Goal: Find specific page/section: Find specific page/section

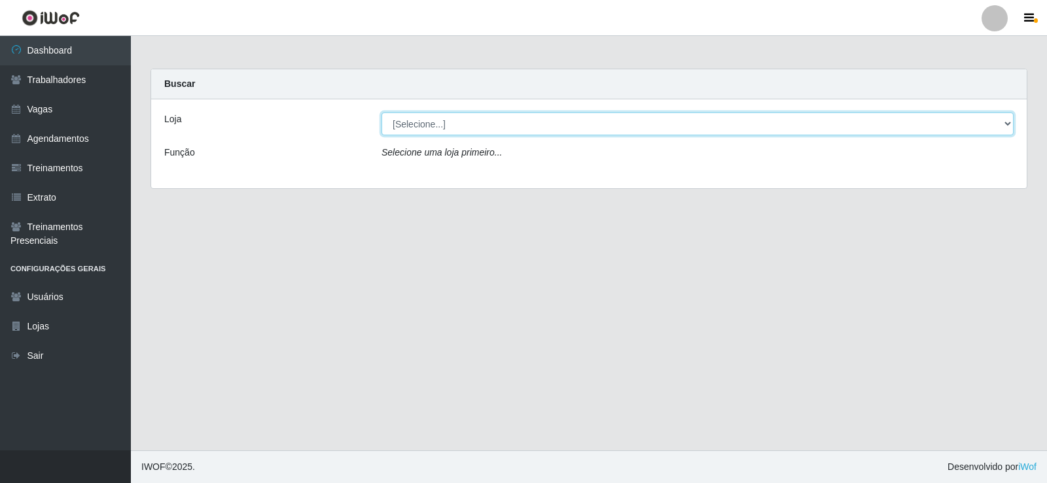
click at [1005, 128] on select "[Selecione...] Iskisita Atakado - Alecrim Iskisita Atakado - Centro de Distribu…" at bounding box center [697, 124] width 632 height 23
select select "425"
click at [381, 113] on select "[Selecione...] Iskisita Atakado - Alecrim Iskisita Atakado - Centro de Distribu…" at bounding box center [697, 124] width 632 height 23
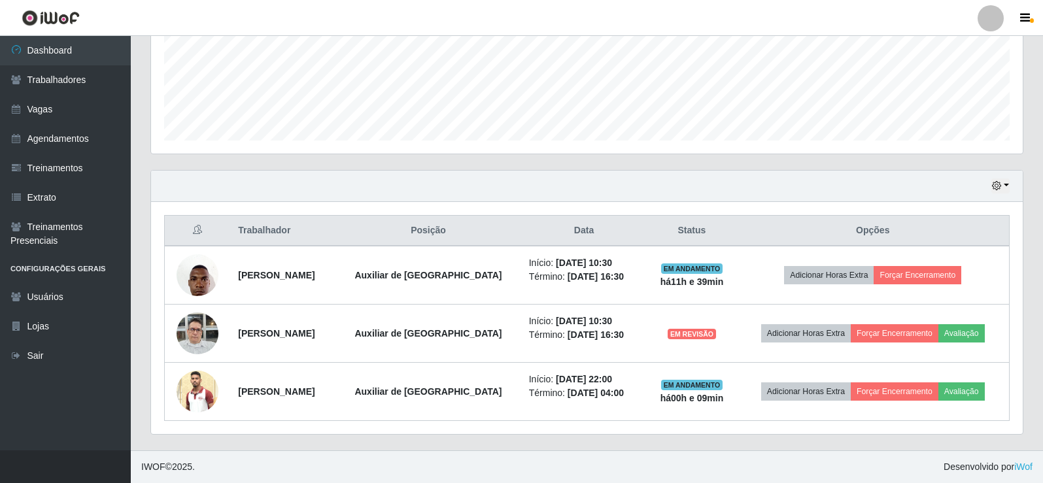
scroll to position [269, 0]
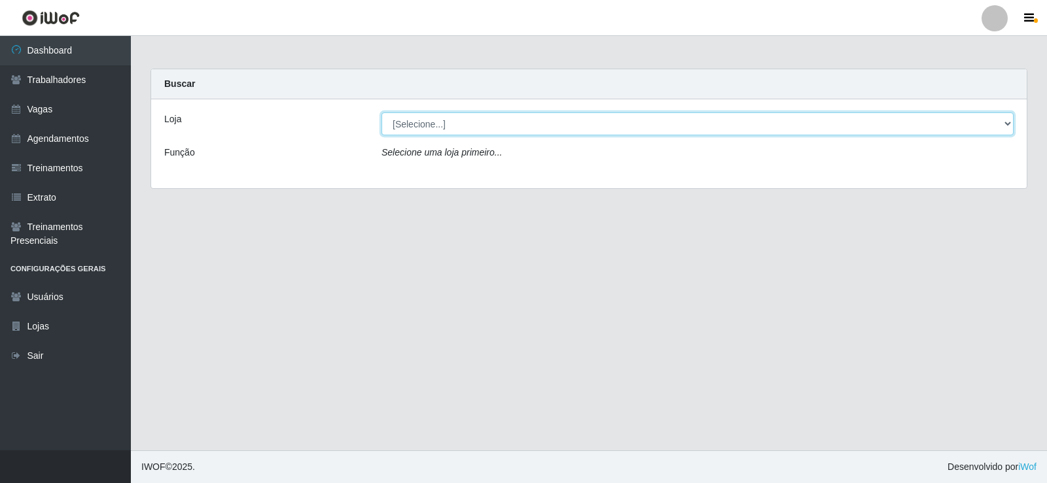
click at [1011, 127] on select "[Selecione...] Iskisita Atakado - Alecrim Iskisita Atakado - Centro de Distribu…" at bounding box center [697, 124] width 632 height 23
select select "425"
click at [381, 113] on select "[Selecione...] Iskisita Atakado - Alecrim Iskisita Atakado - Centro de Distribu…" at bounding box center [697, 124] width 632 height 23
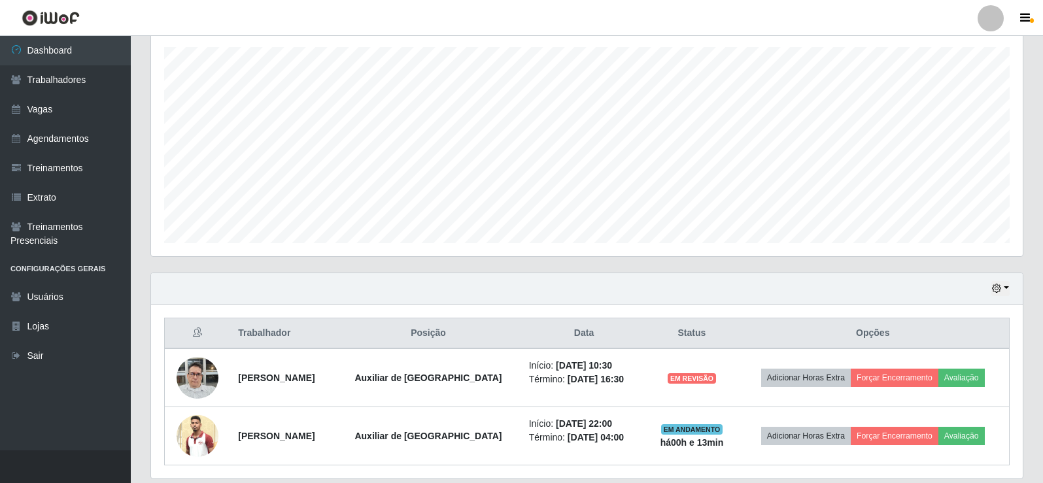
scroll to position [269, 0]
